Goal: Check status: Check status

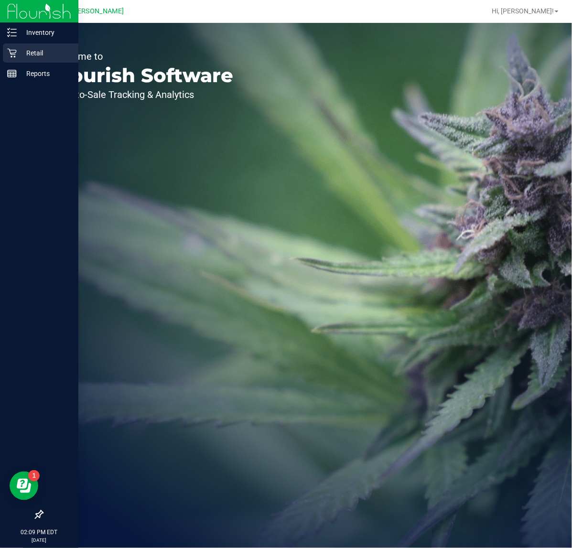
click at [20, 55] on p "Retail" at bounding box center [45, 52] width 57 height 11
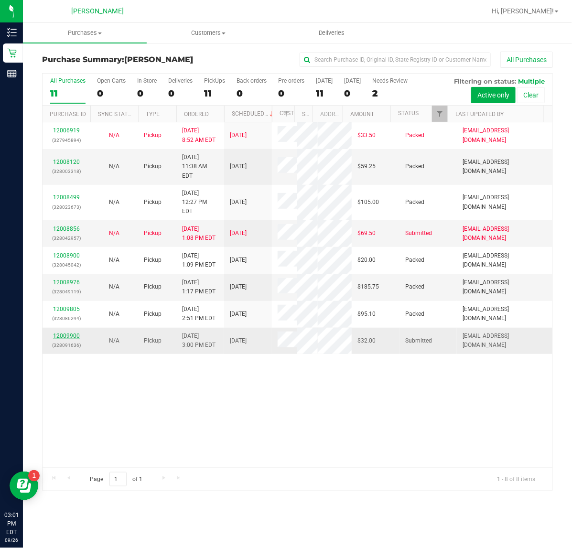
click at [60, 339] on link "12009900" at bounding box center [66, 336] width 27 height 7
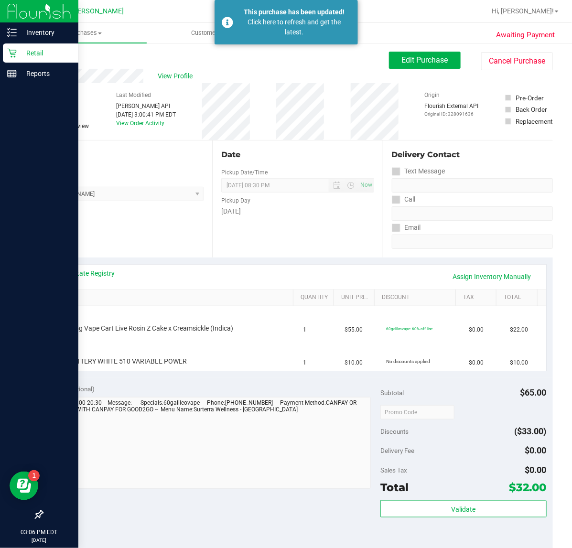
click at [7, 55] on icon at bounding box center [12, 53] width 10 height 10
